Goal: Communication & Community: Connect with others

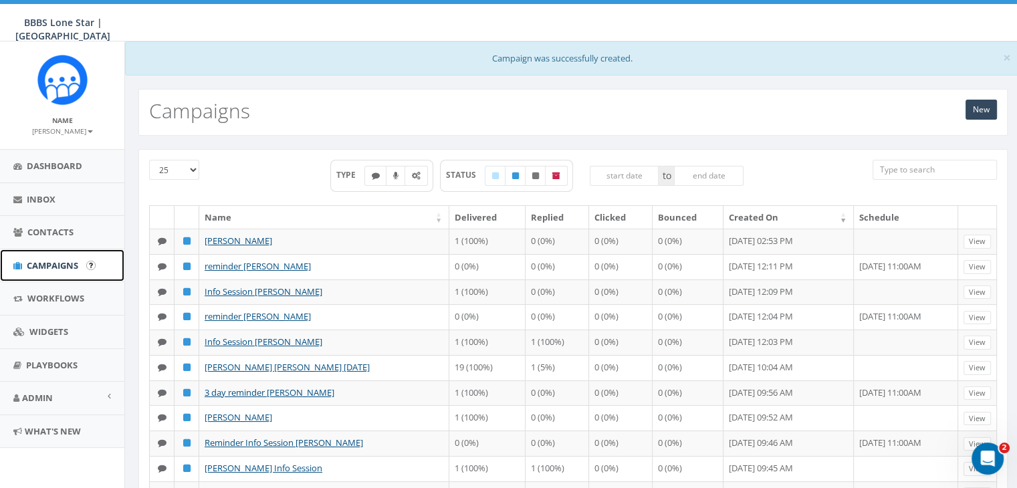
click at [56, 262] on span "Campaigns" at bounding box center [53, 266] width 52 height 12
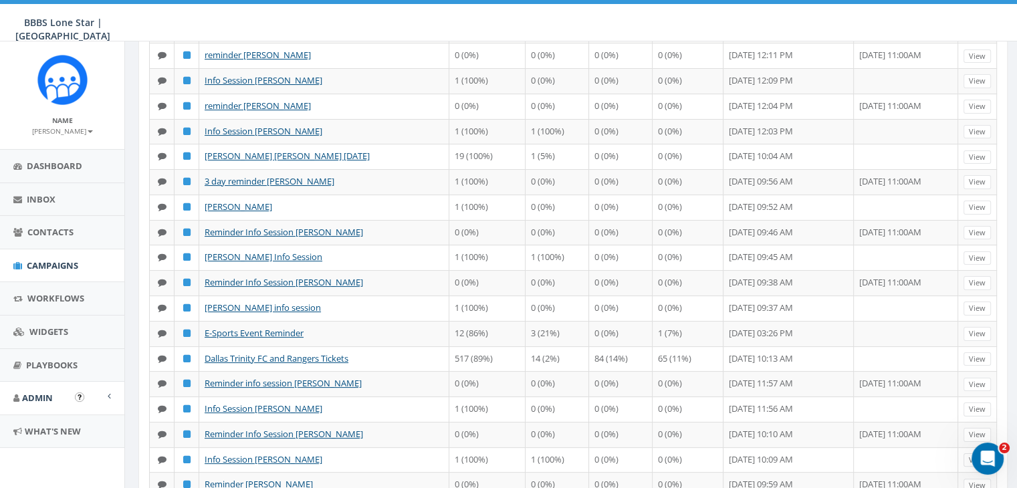
scroll to position [201, 0]
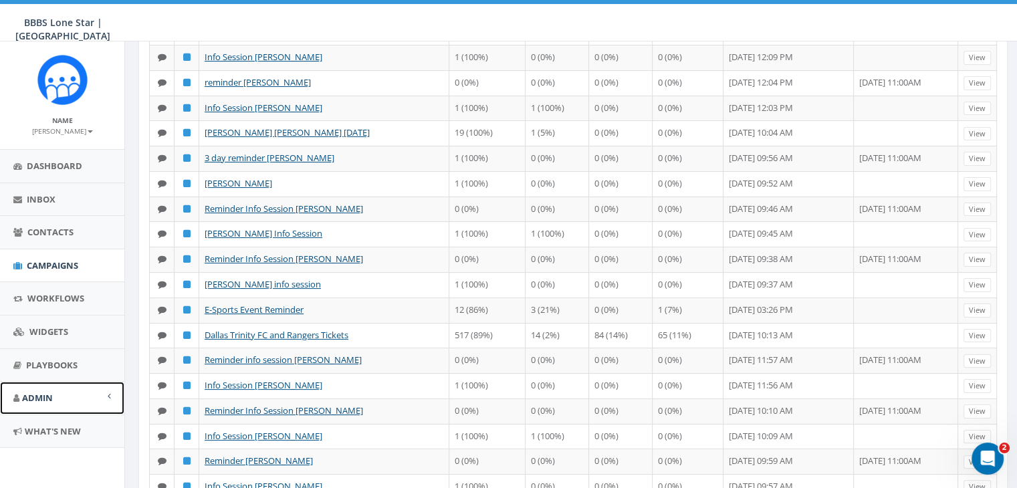
click at [108, 394] on span at bounding box center [109, 396] width 3 height 9
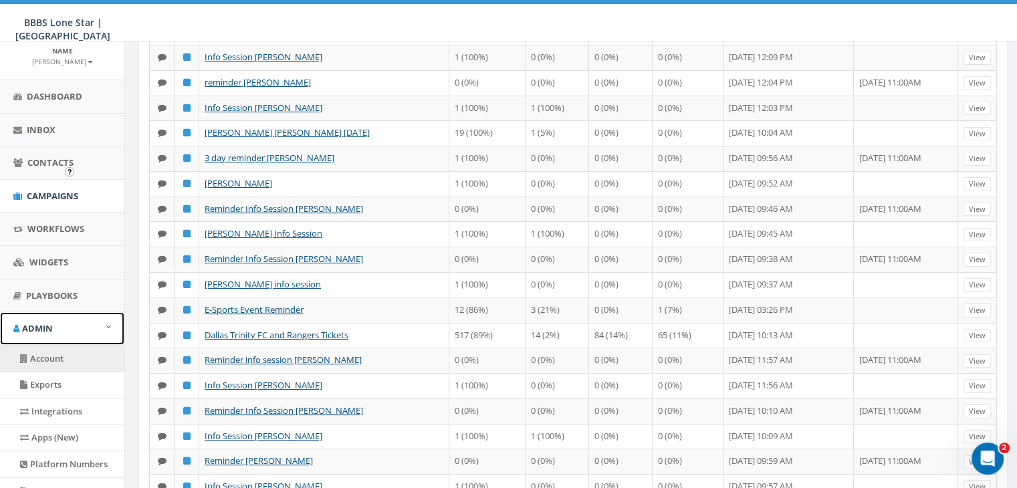
scroll to position [260, 0]
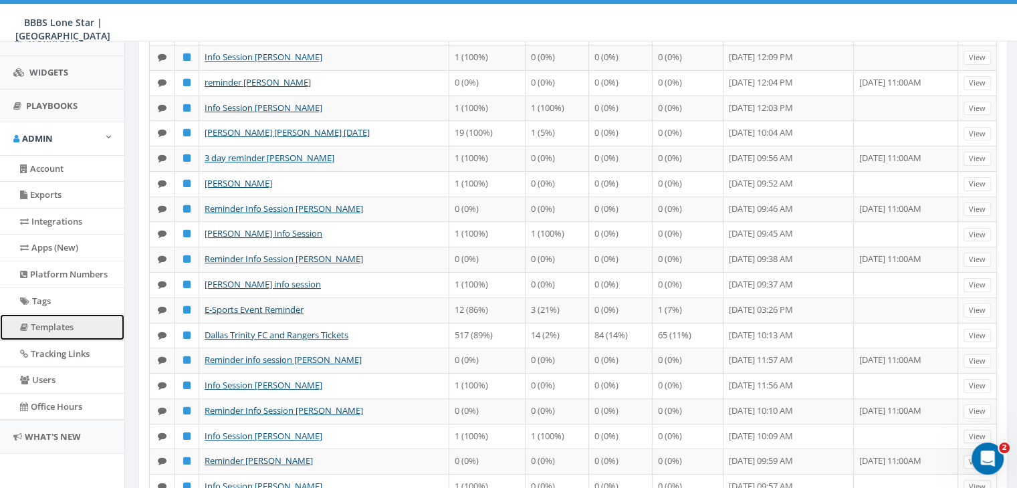
click at [59, 314] on link "Templates" at bounding box center [62, 327] width 124 height 26
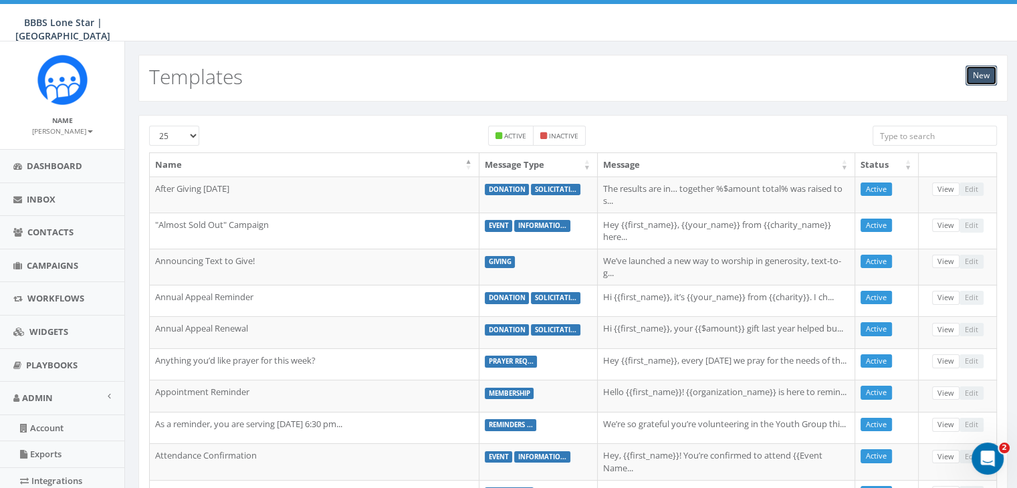
click at [971, 70] on link "New" at bounding box center [981, 76] width 31 height 20
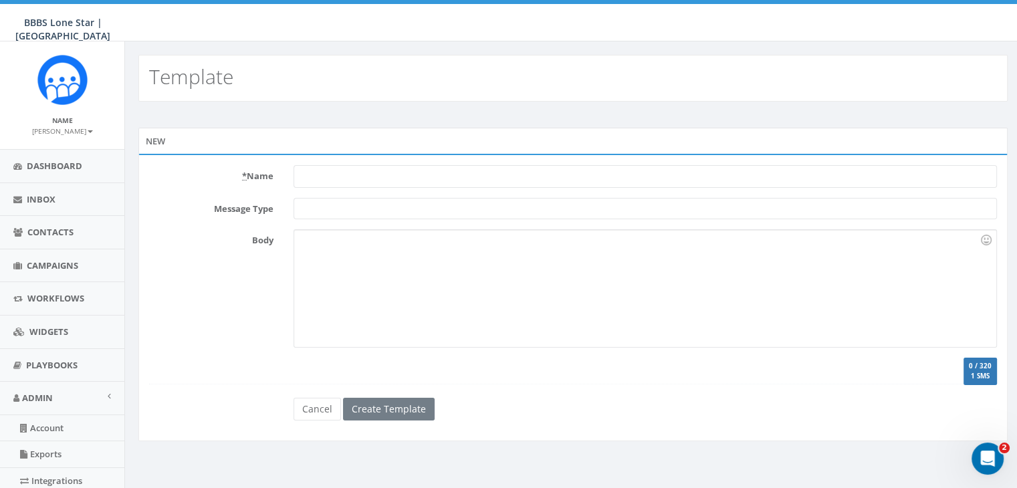
click at [355, 177] on input "* Name" at bounding box center [646, 176] width 704 height 23
type input "Cigar Event"
click at [332, 210] on span at bounding box center [646, 208] width 704 height 21
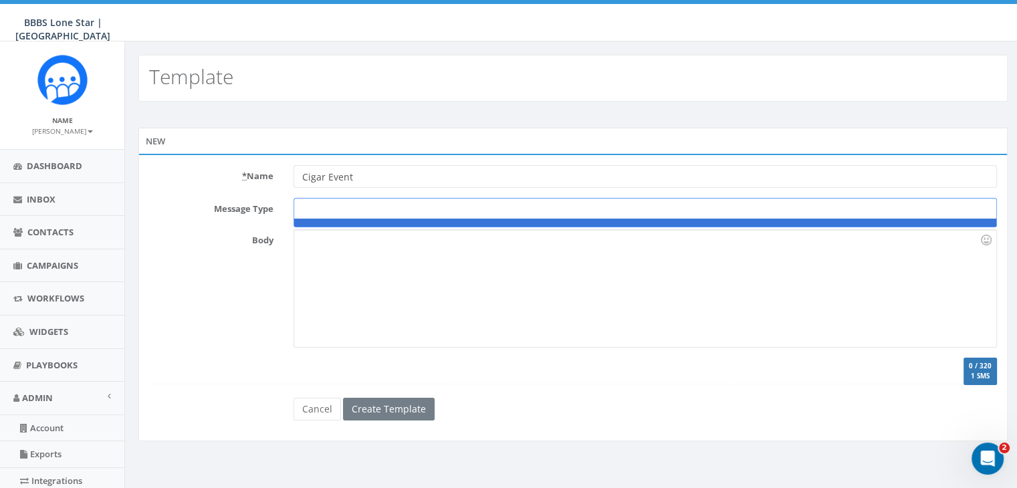
type textarea "e"
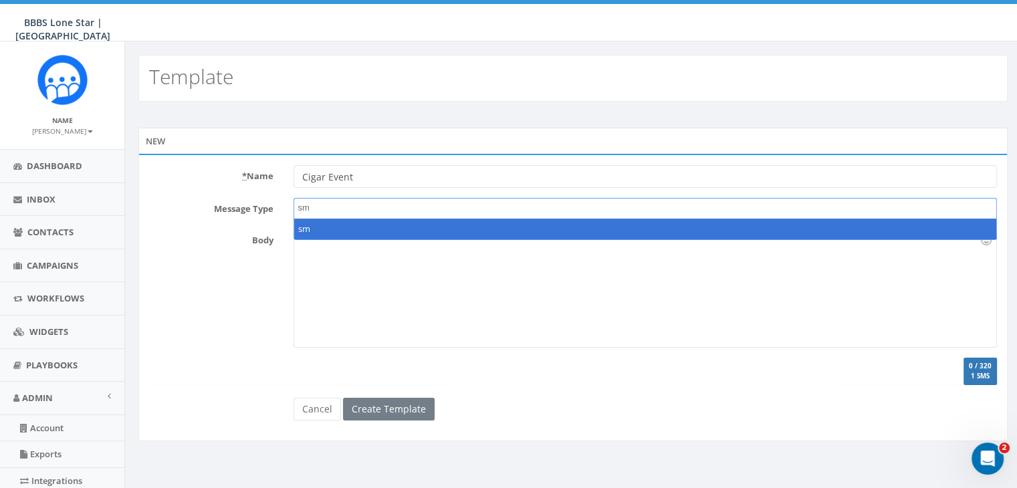
type textarea "s"
type textarea "text"
select select "text"
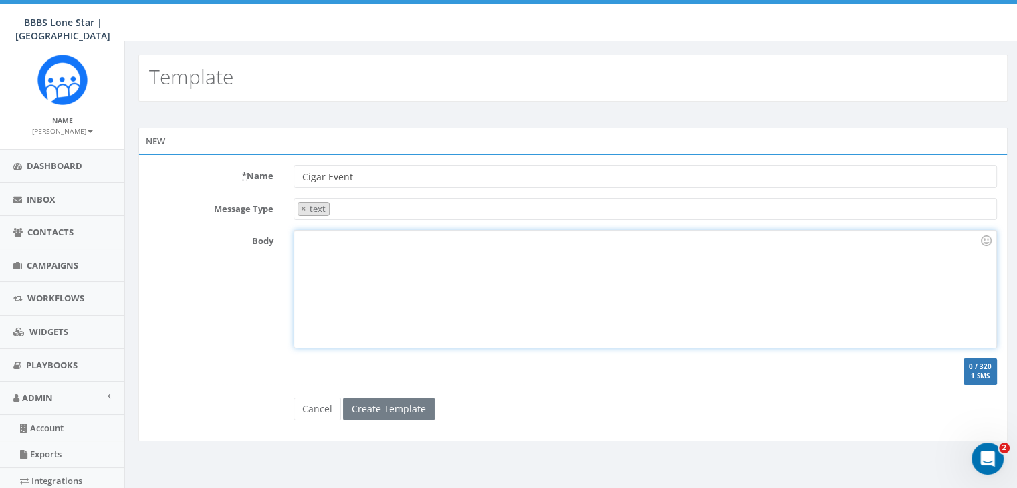
click at [310, 246] on div at bounding box center [645, 289] width 702 height 117
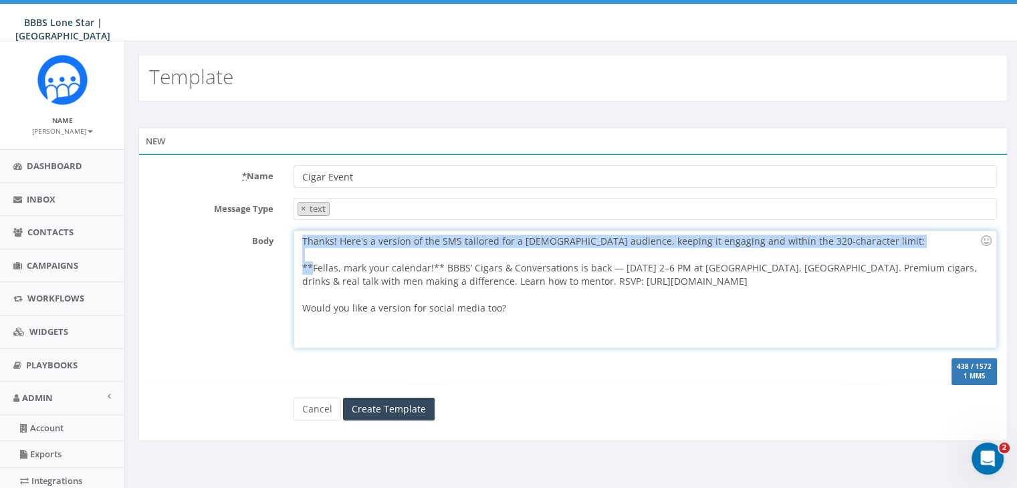
drag, startPoint x: 302, startPoint y: 239, endPoint x: 314, endPoint y: 266, distance: 29.6
click at [314, 266] on div "Thanks! Here's a version of the SMS tailored for a male audience, keeping it en…" at bounding box center [645, 289] width 702 height 117
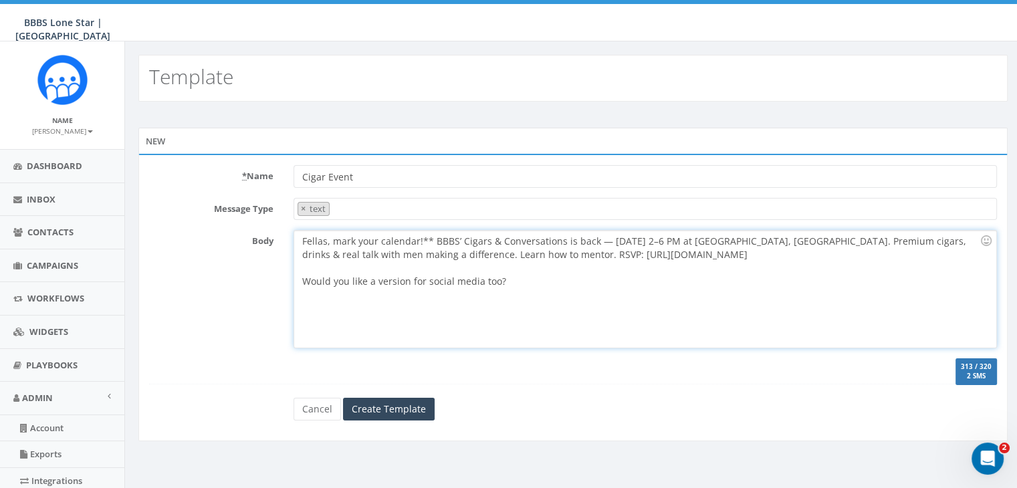
drag, startPoint x: 781, startPoint y: 252, endPoint x: 788, endPoint y: 288, distance: 37.4
click at [788, 288] on div "Fellas, mark your calendar!** BBBS’ Cigars & Conversations is back — Sat, Sept …" at bounding box center [645, 289] width 702 height 117
click at [436, 239] on div "Fellas, mark your calendar!** BBBS’ Cigars & Conversations is back — Sat, Sept …" at bounding box center [645, 289] width 702 height 117
click at [432, 236] on div "Fellas, mark your calendar!** Big Brothers Big Sisters Cigars & Conversations i…" at bounding box center [645, 289] width 702 height 117
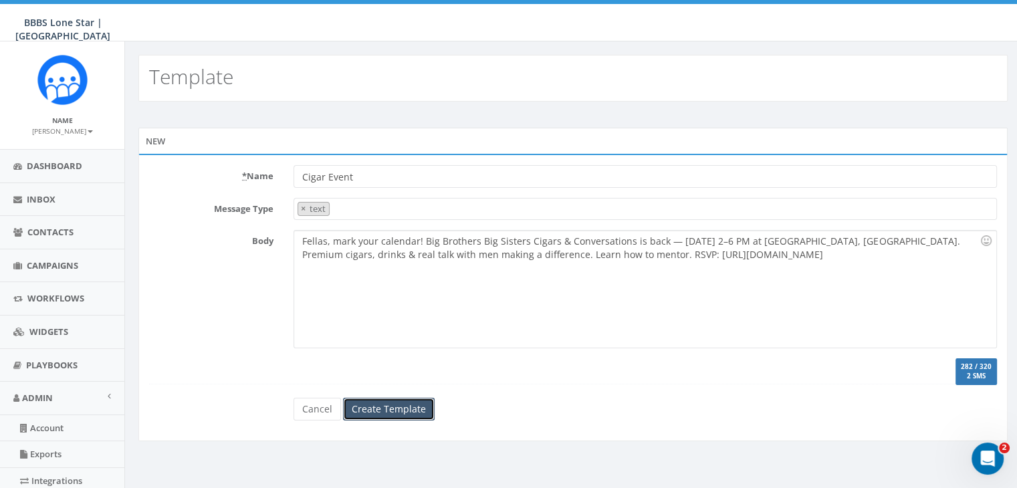
click at [378, 404] on input "Create Template" at bounding box center [389, 409] width 92 height 23
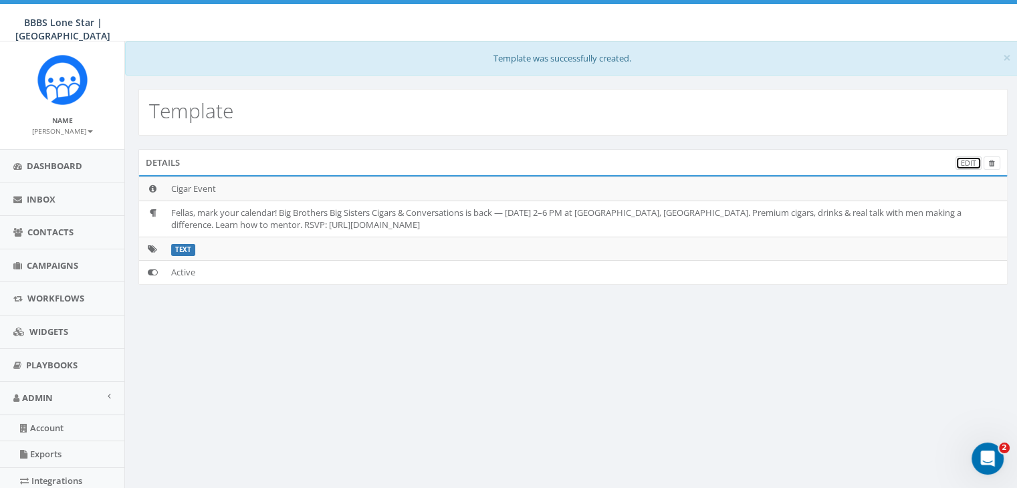
click at [963, 167] on link "Edit" at bounding box center [969, 164] width 26 height 14
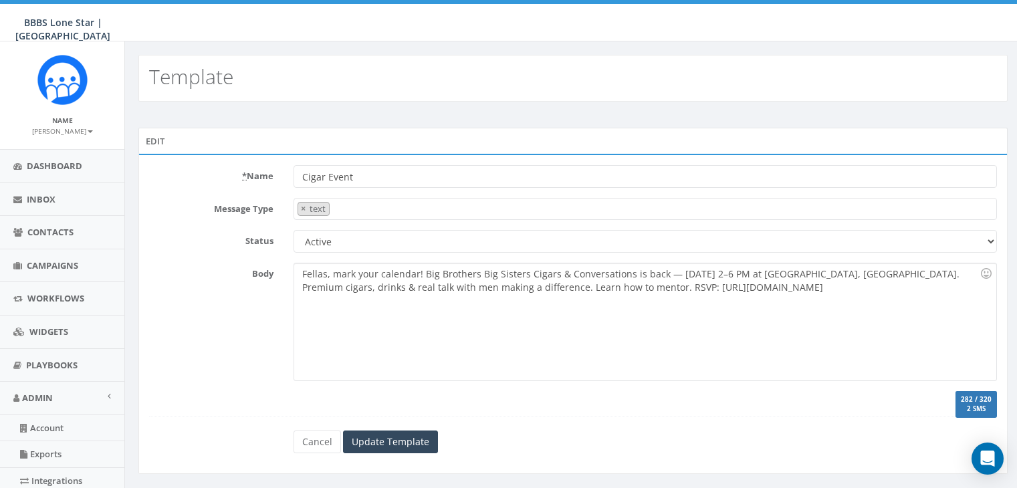
select select "text"
click at [302, 177] on input "Dallas)Cigar Event" at bounding box center [646, 176] width 704 height 23
type input "([GEOGRAPHIC_DATA])Cigar Event"
click at [393, 441] on input "Update Template" at bounding box center [390, 442] width 95 height 23
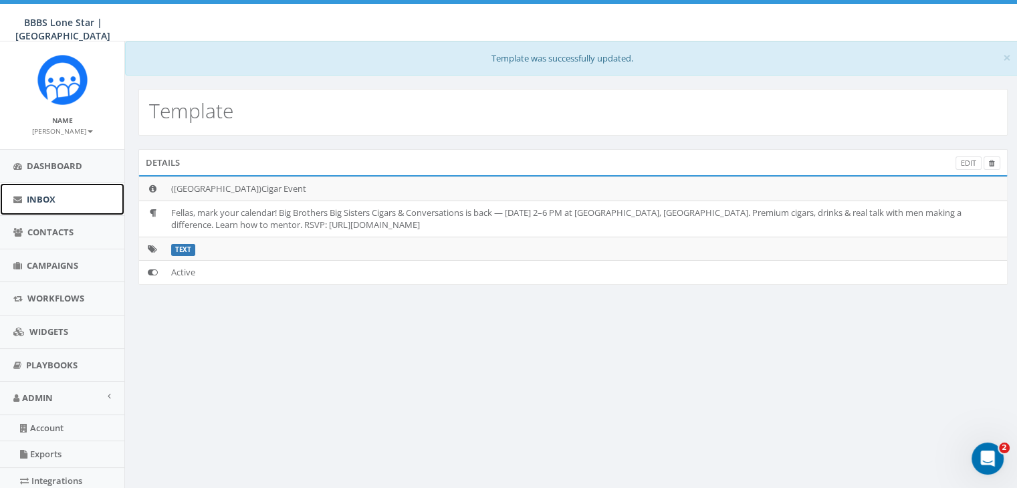
click at [40, 200] on span "Inbox" at bounding box center [41, 199] width 29 height 12
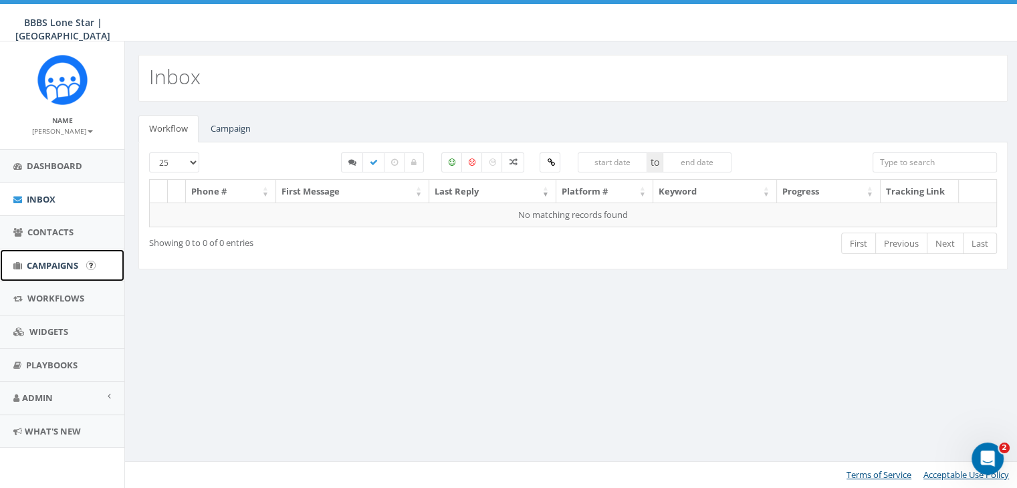
click at [44, 262] on span "Campaigns" at bounding box center [53, 266] width 52 height 12
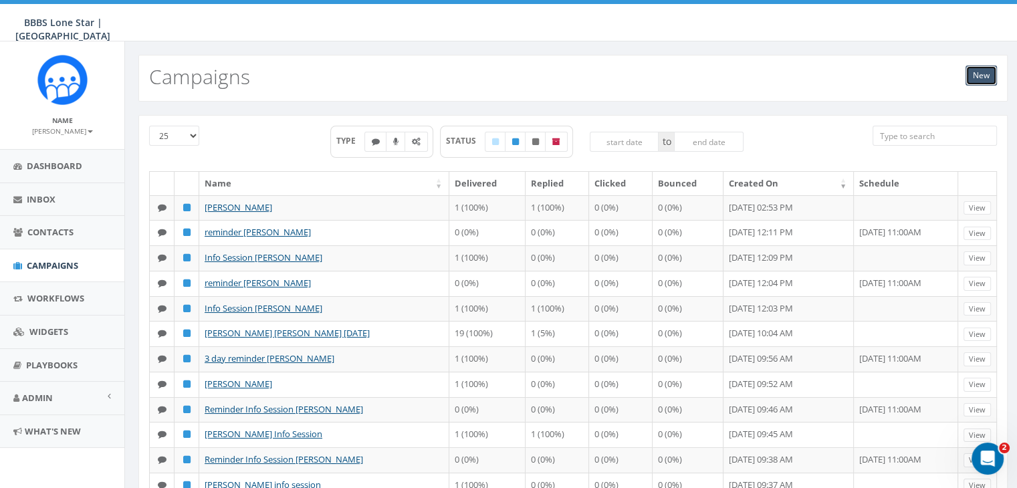
click at [985, 77] on link "New" at bounding box center [981, 76] width 31 height 20
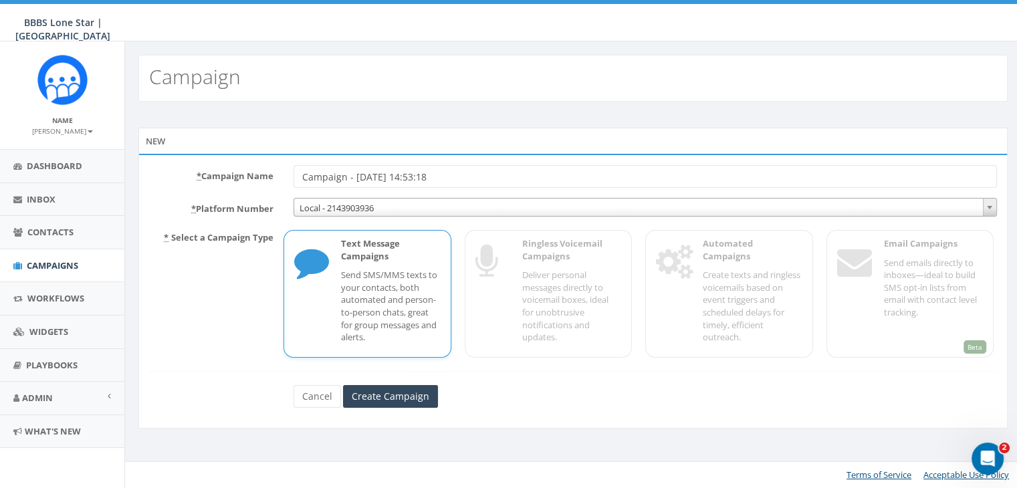
drag, startPoint x: 455, startPoint y: 177, endPoint x: 282, endPoint y: 174, distance: 172.6
click at [282, 174] on div "* Campaign Name Campaign - 08/25/2025, 14:53:18" at bounding box center [573, 176] width 868 height 23
type input "C"
type input "Schedule Interview [PERSON_NAME]"
click at [395, 381] on form "* Campaign Name Schedule Interview Chanel Lewis * Platform Number Local - 21439…" at bounding box center [573, 286] width 848 height 243
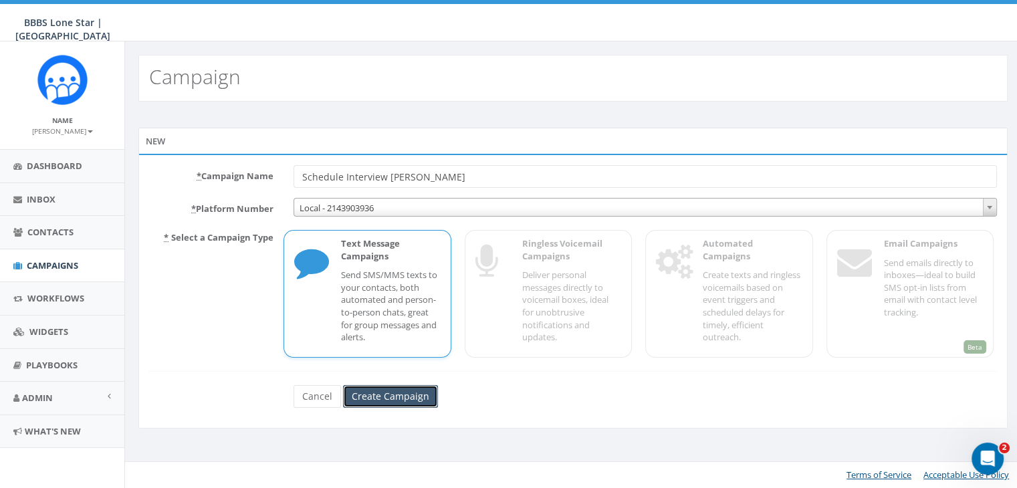
click at [394, 391] on input "Create Campaign" at bounding box center [390, 396] width 95 height 23
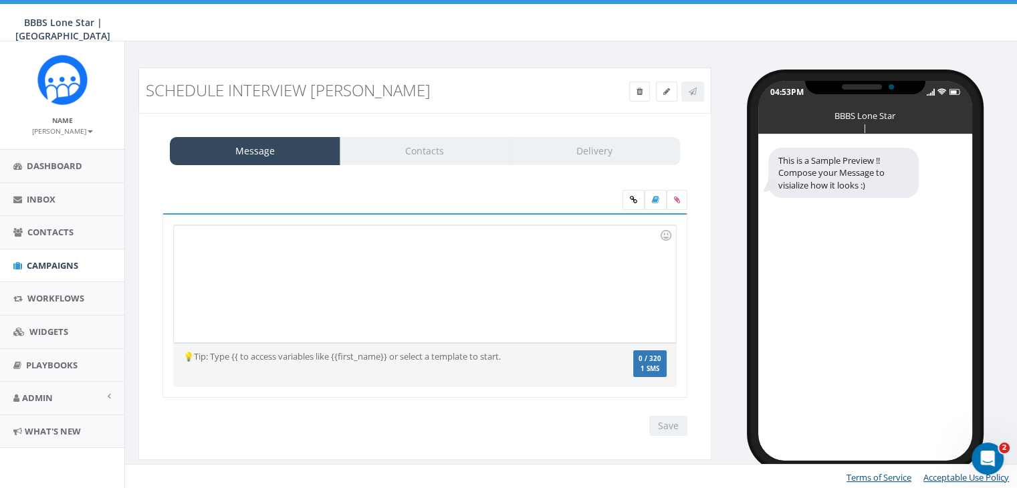
click at [461, 155] on div "Message Contacts Delivery" at bounding box center [425, 151] width 510 height 28
click at [660, 200] on link at bounding box center [656, 200] width 22 height 20
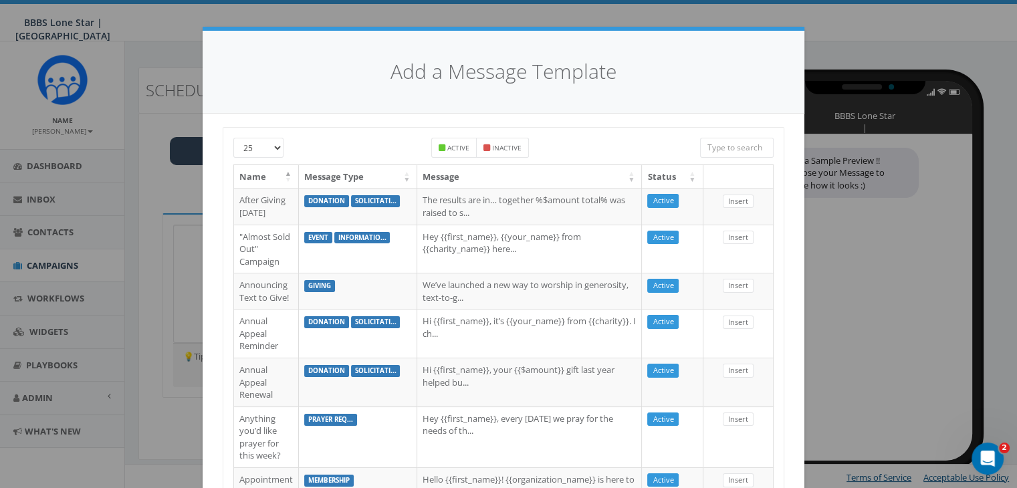
click at [740, 147] on input "search" at bounding box center [737, 148] width 74 height 20
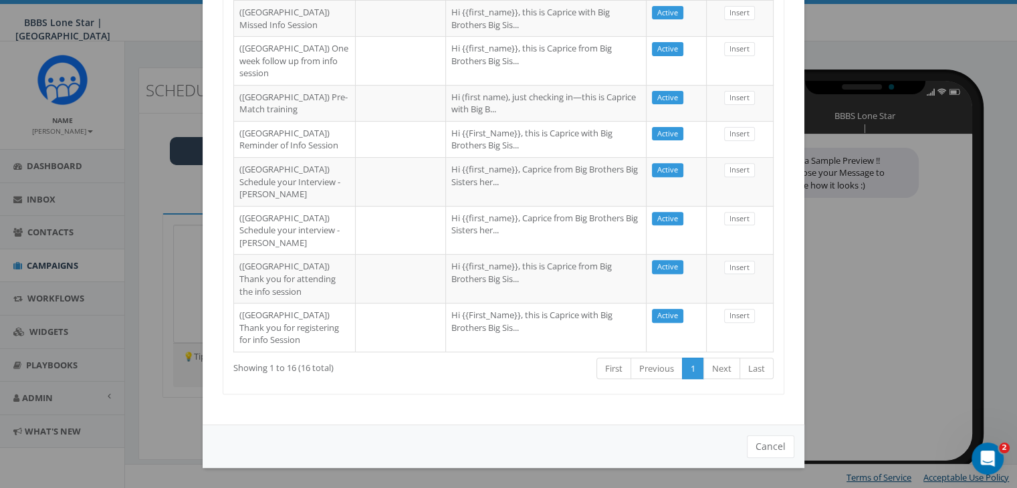
scroll to position [773, 0]
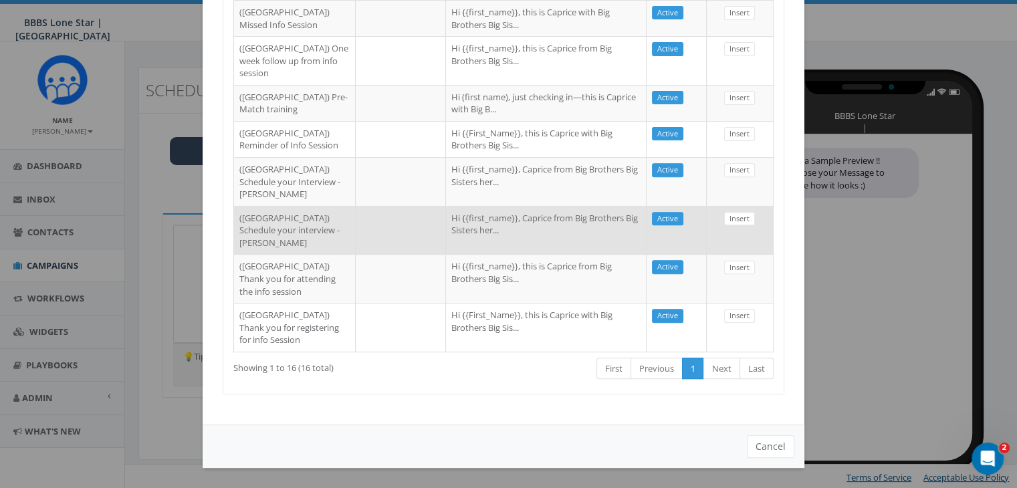
type input "Dallas"
click at [508, 206] on td "Hi {{first_name}}, Caprice from Big Brothers Big Sisters her..." at bounding box center [546, 230] width 201 height 49
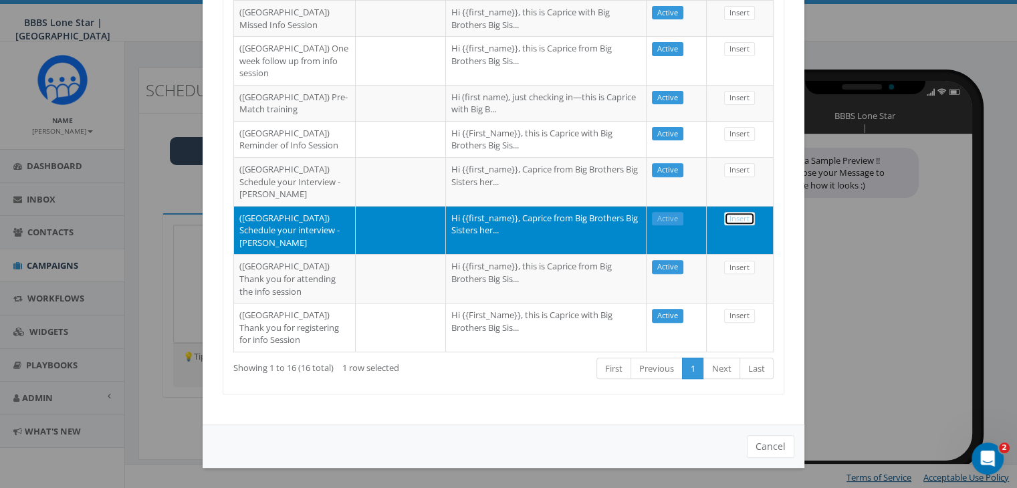
click at [733, 212] on link "Insert" at bounding box center [739, 219] width 31 height 14
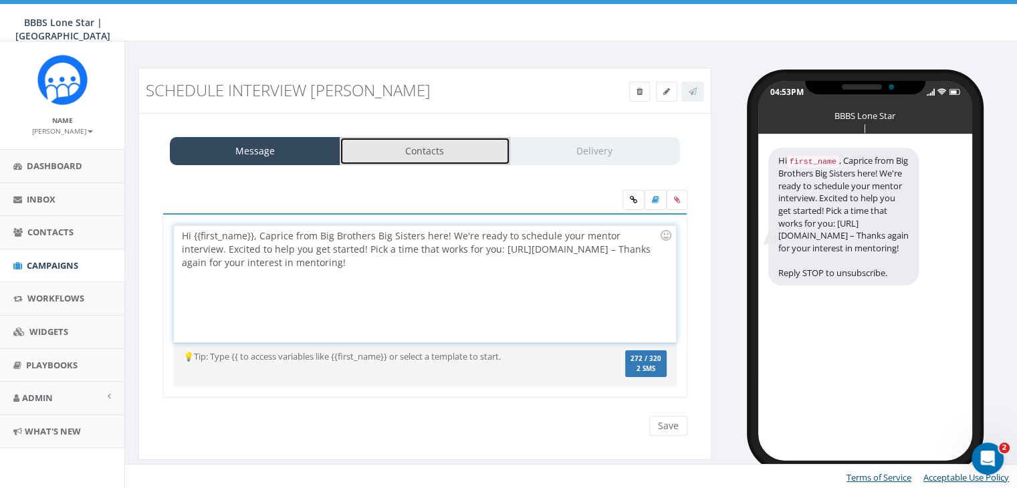
click at [403, 154] on link "Contacts" at bounding box center [425, 151] width 171 height 28
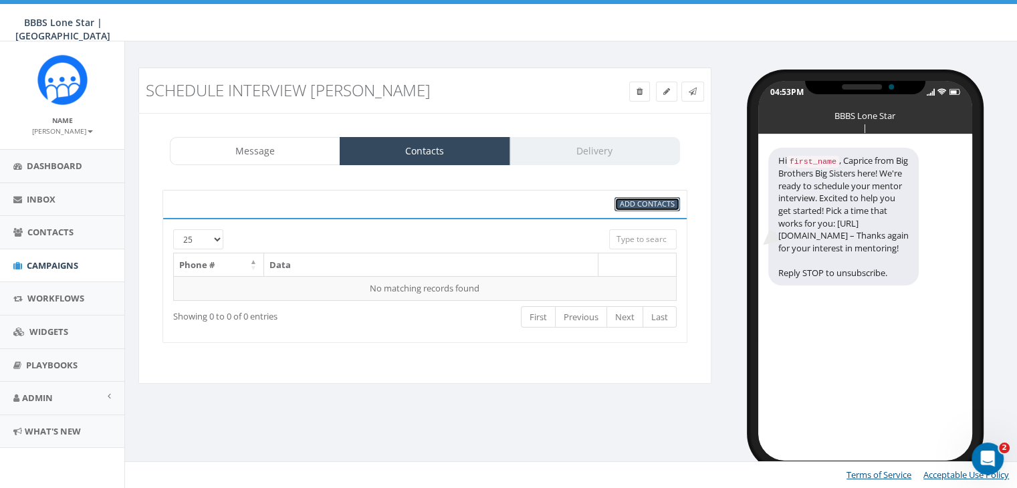
click at [650, 203] on span "Add Contacts" at bounding box center [647, 204] width 55 height 10
select select
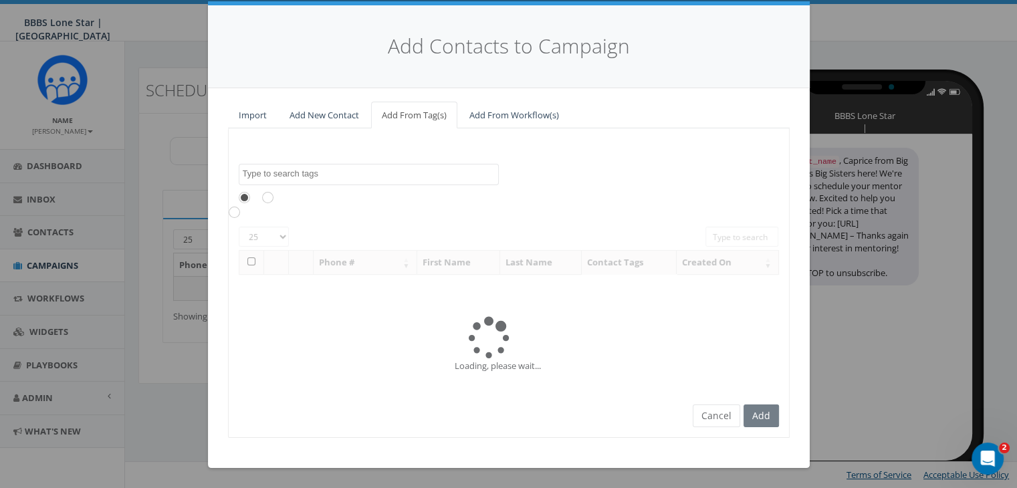
scroll to position [0, 0]
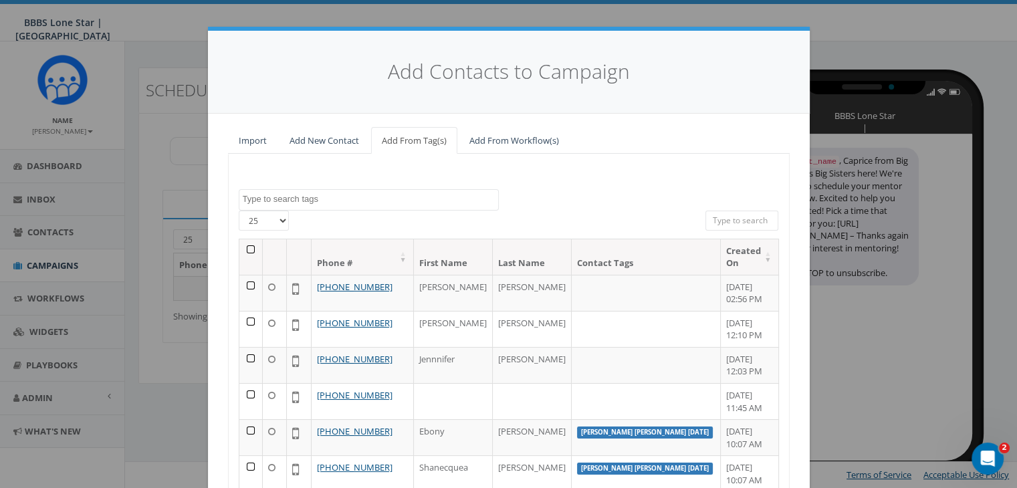
click at [729, 215] on input "search" at bounding box center [743, 221] width 74 height 20
paste input "(945) 253-5769"
type input "(945) 253-5769"
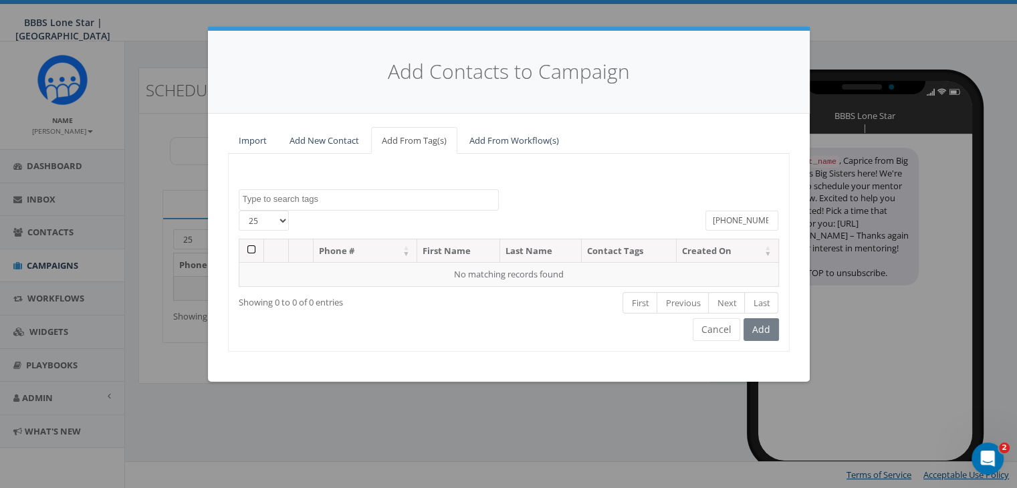
drag, startPoint x: 768, startPoint y: 220, endPoint x: 704, endPoint y: 213, distance: 64.6
click at [704, 213] on div "(945) 253-5769" at bounding box center [743, 222] width 94 height 23
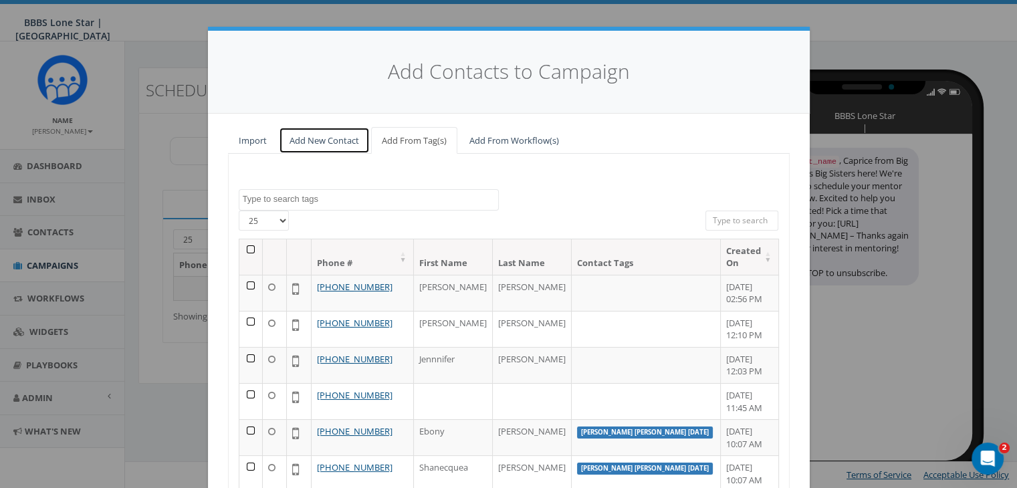
click at [332, 134] on link "Add New Contact" at bounding box center [324, 140] width 91 height 27
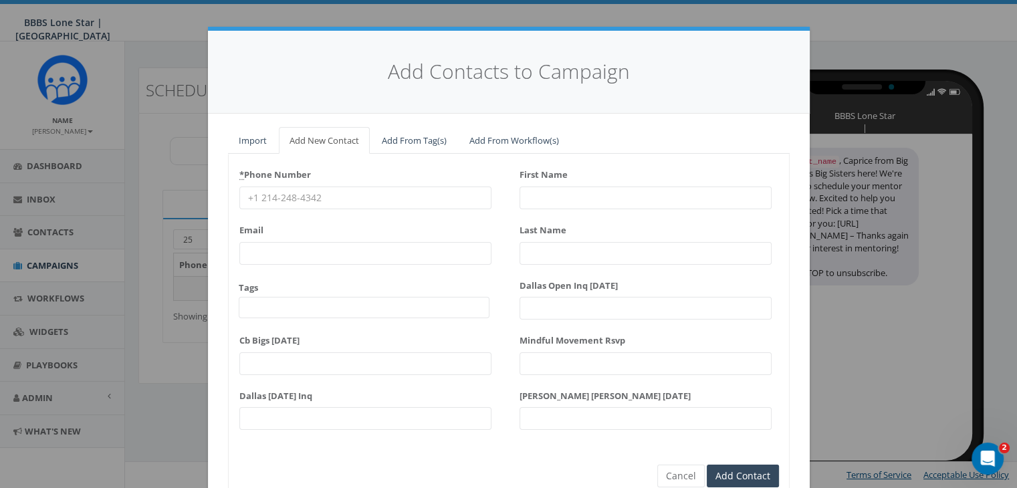
click at [293, 199] on input "* Phone Number" at bounding box center [365, 198] width 252 height 23
paste input "(945) 253-5769"
type input "(945) 253-5769"
click at [563, 199] on input "First Name" at bounding box center [646, 198] width 252 height 23
type input "Chanel"
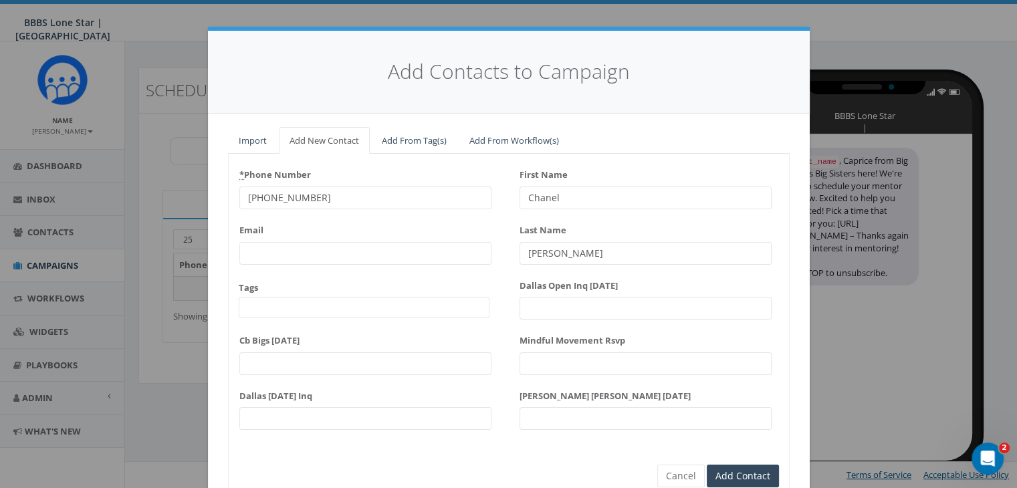
scroll to position [60, 0]
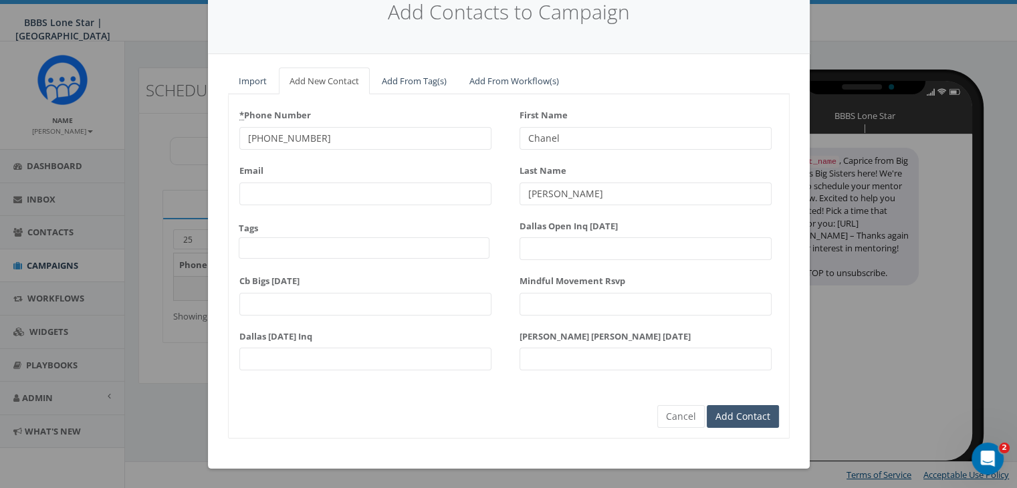
type input "Lewis"
click at [731, 413] on input "Add Contact" at bounding box center [743, 416] width 72 height 23
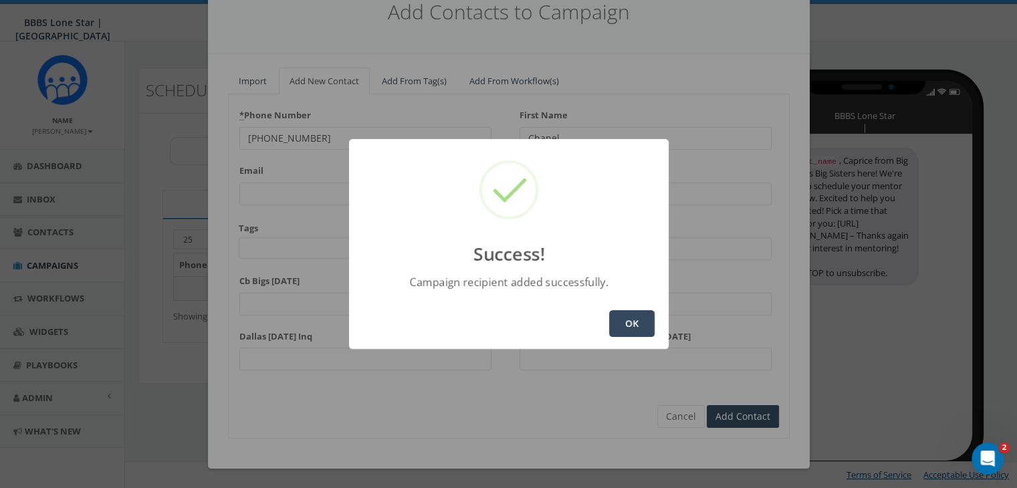
click at [638, 314] on button "OK" at bounding box center [631, 323] width 45 height 27
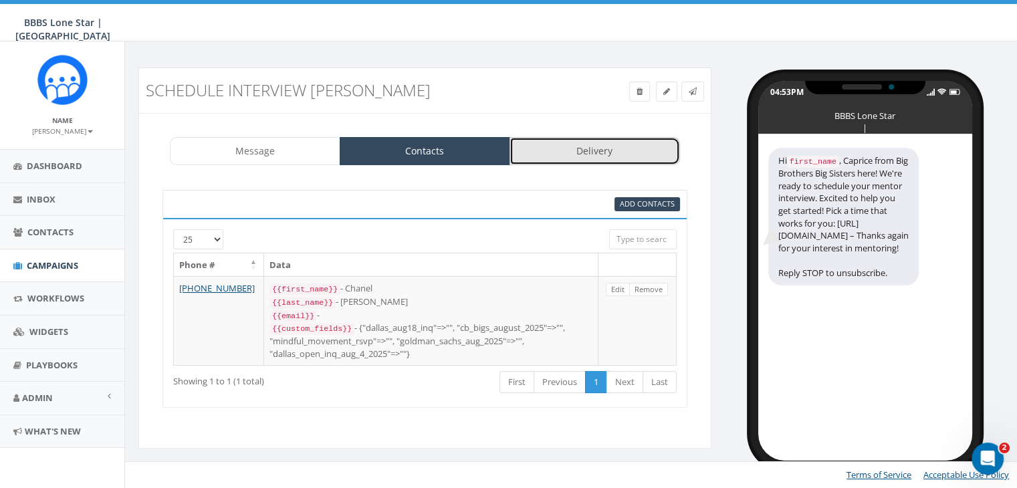
click at [549, 149] on link "Delivery" at bounding box center [595, 151] width 171 height 28
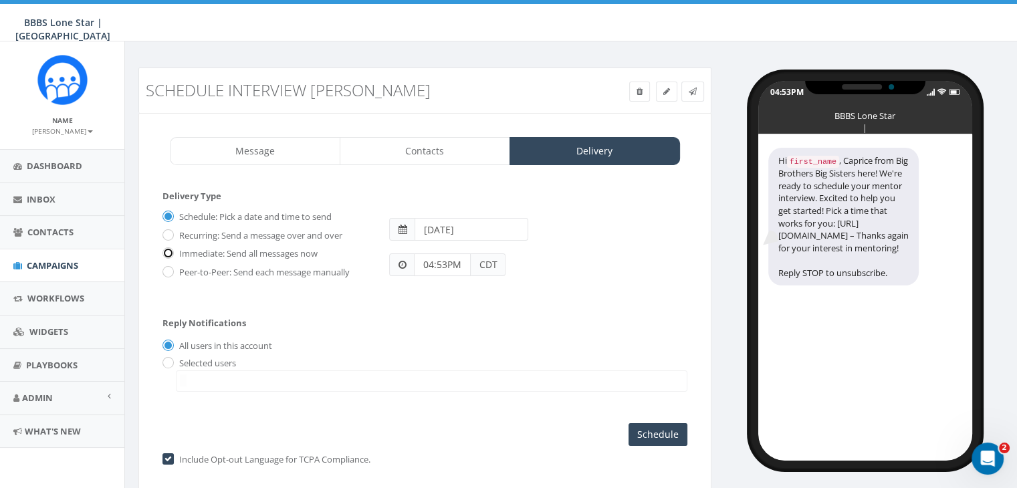
click at [169, 251] on input "Immediate: Send all messages now" at bounding box center [167, 254] width 9 height 9
radio input "true"
click at [169, 361] on input "radio" at bounding box center [167, 363] width 9 height 9
radio input "true"
click at [194, 373] on span at bounding box center [432, 381] width 512 height 21
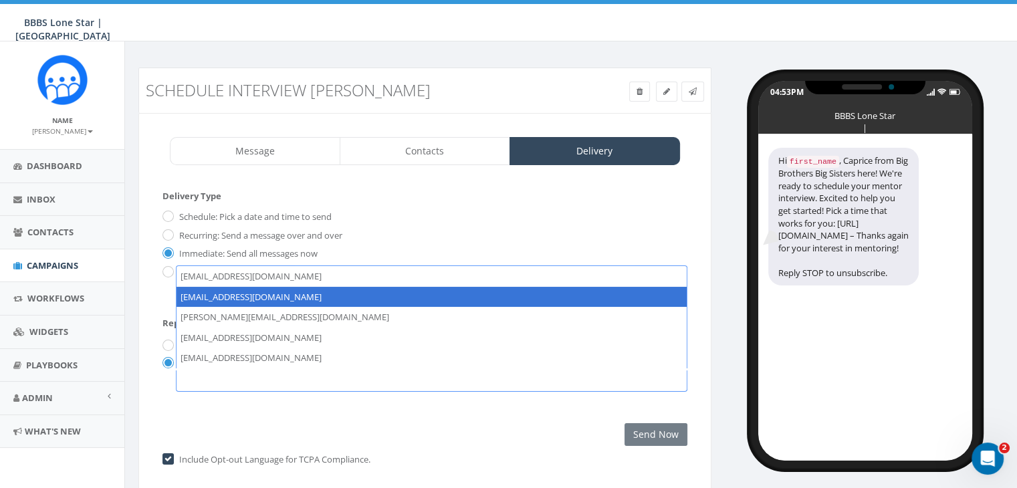
select select "1730"
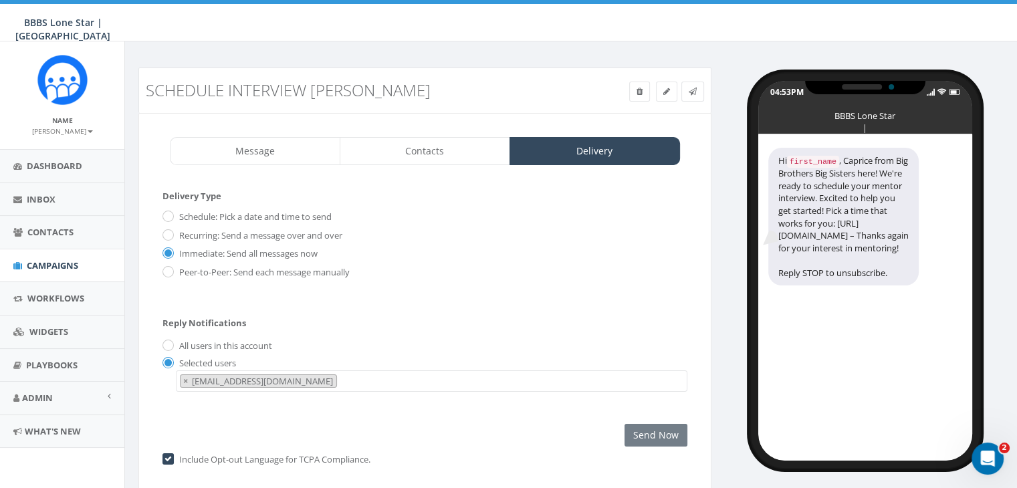
scroll to position [13, 0]
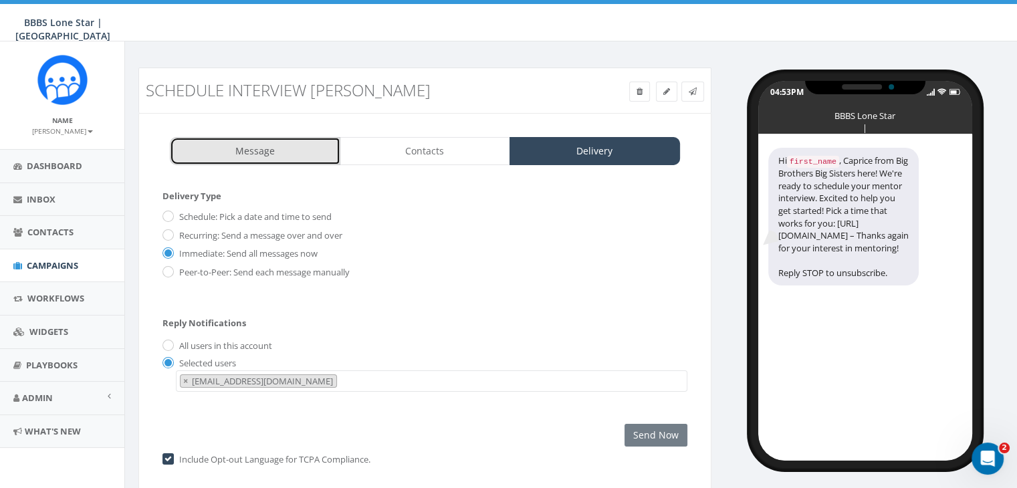
click at [284, 159] on link "Message" at bounding box center [255, 151] width 171 height 28
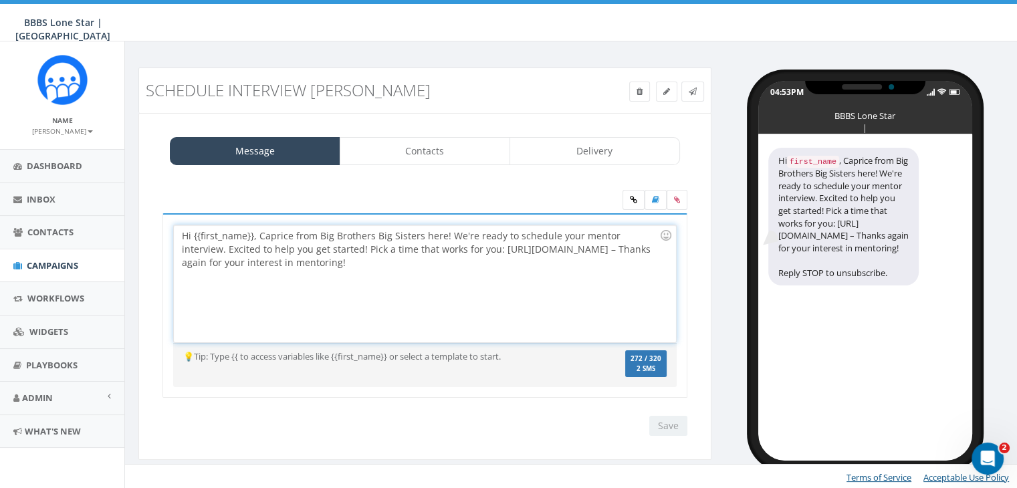
click at [252, 237] on div "Hi {{first_name}}, Caprice from Big Brothers Big Sisters here! We're ready to s…" at bounding box center [425, 283] width 502 height 117
click at [642, 357] on span "264 / 320" at bounding box center [646, 359] width 31 height 9
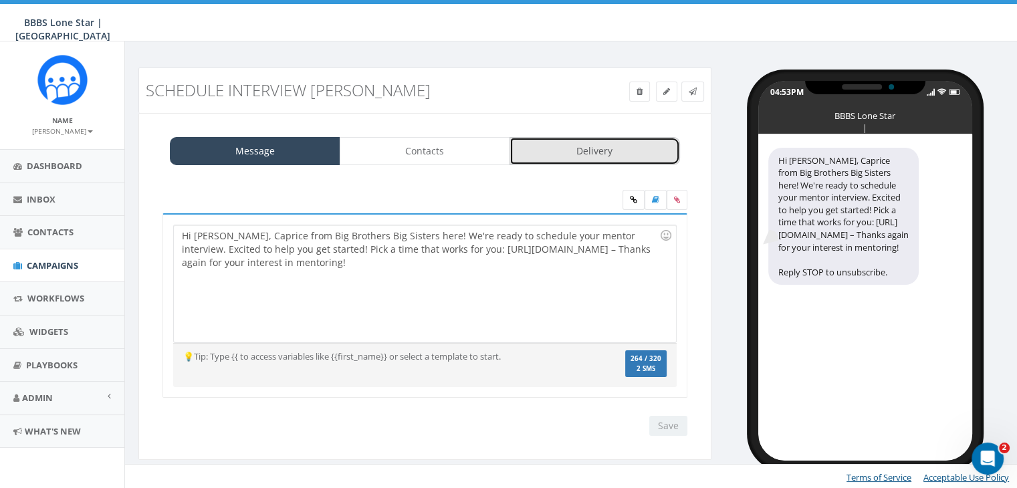
click at [587, 159] on link "Delivery" at bounding box center [595, 151] width 171 height 28
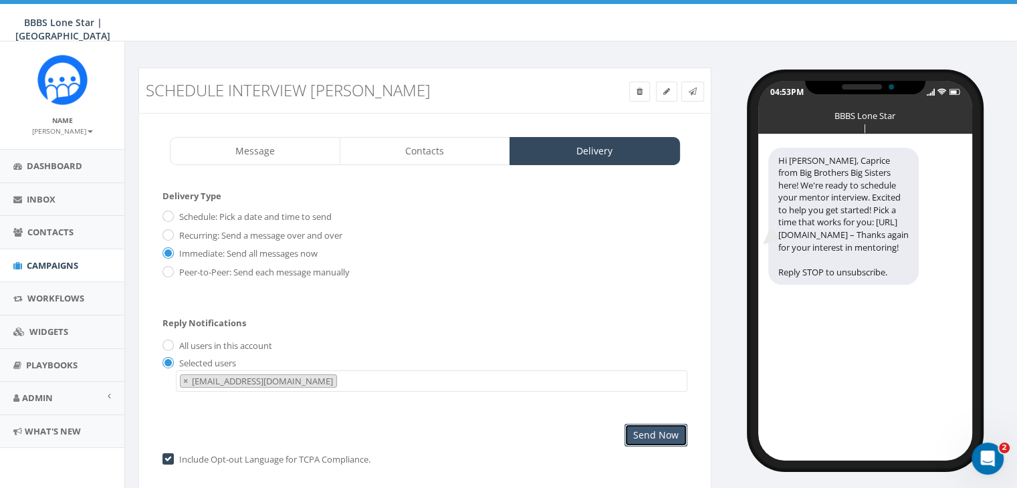
click at [648, 437] on input "Send Now" at bounding box center [656, 435] width 63 height 23
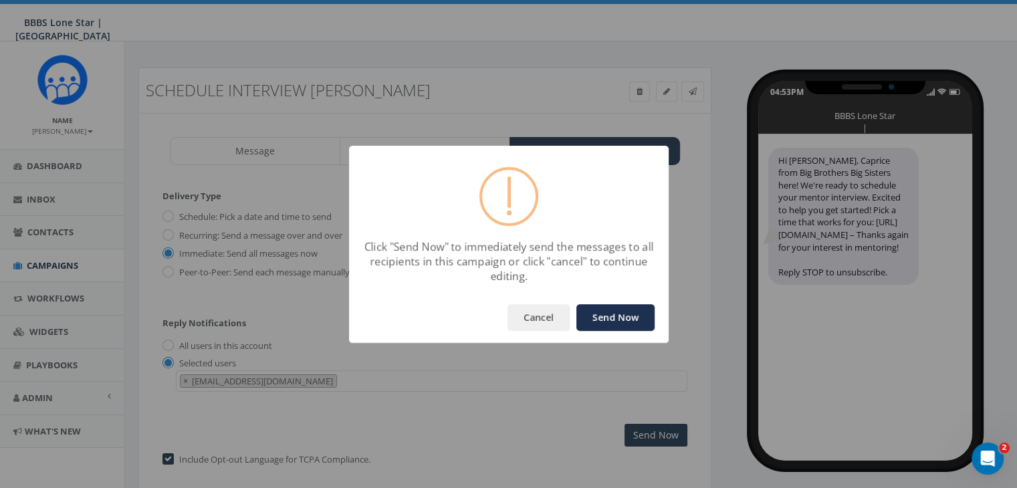
click at [628, 308] on button "Send Now" at bounding box center [616, 317] width 78 height 27
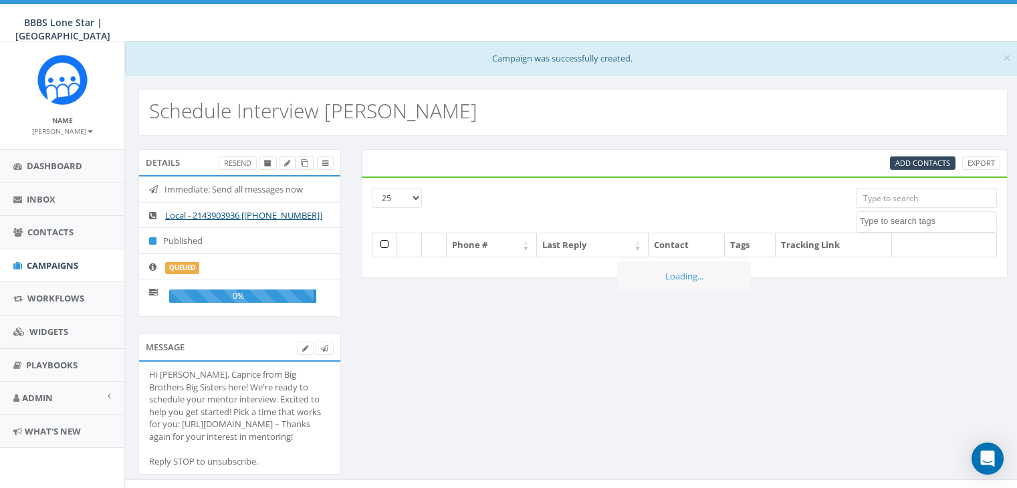
select select
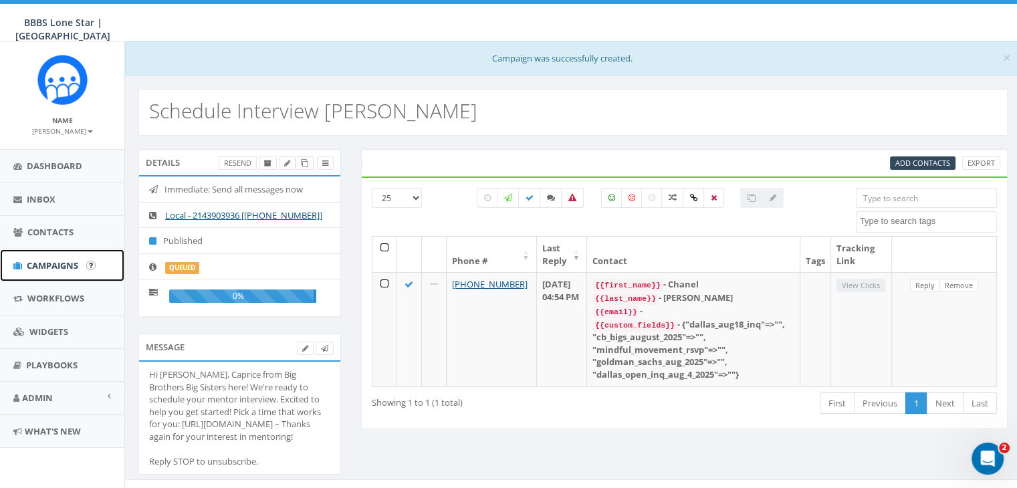
click at [62, 268] on span "Campaigns" at bounding box center [53, 266] width 52 height 12
